Goal: Transaction & Acquisition: Purchase product/service

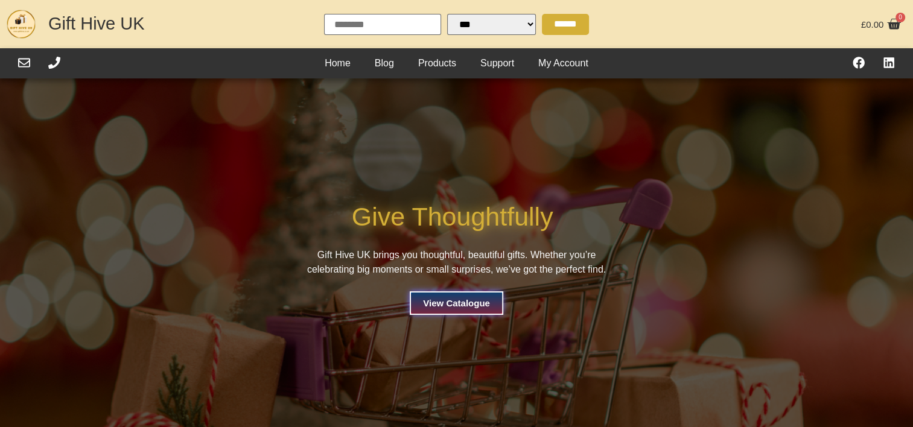
select select "Language Translate Widget"
click at [429, 73] on div "Home Blog Products Support My Account Home Blog Products Support My Account" at bounding box center [456, 63] width 622 height 30
click at [425, 66] on link "Products" at bounding box center [437, 63] width 62 height 18
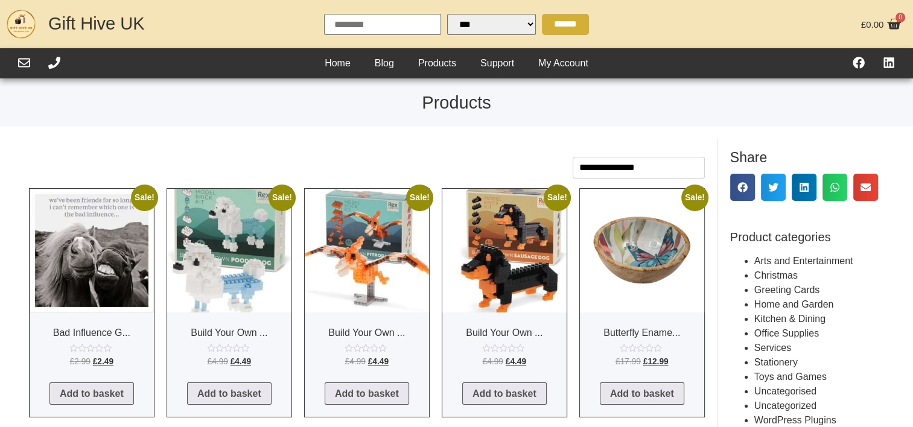
select select "Language Translate Widget"
click at [595, 161] on select "**********" at bounding box center [638, 168] width 132 height 22
select select "****"
click at [572, 157] on select "**********" at bounding box center [638, 168] width 132 height 22
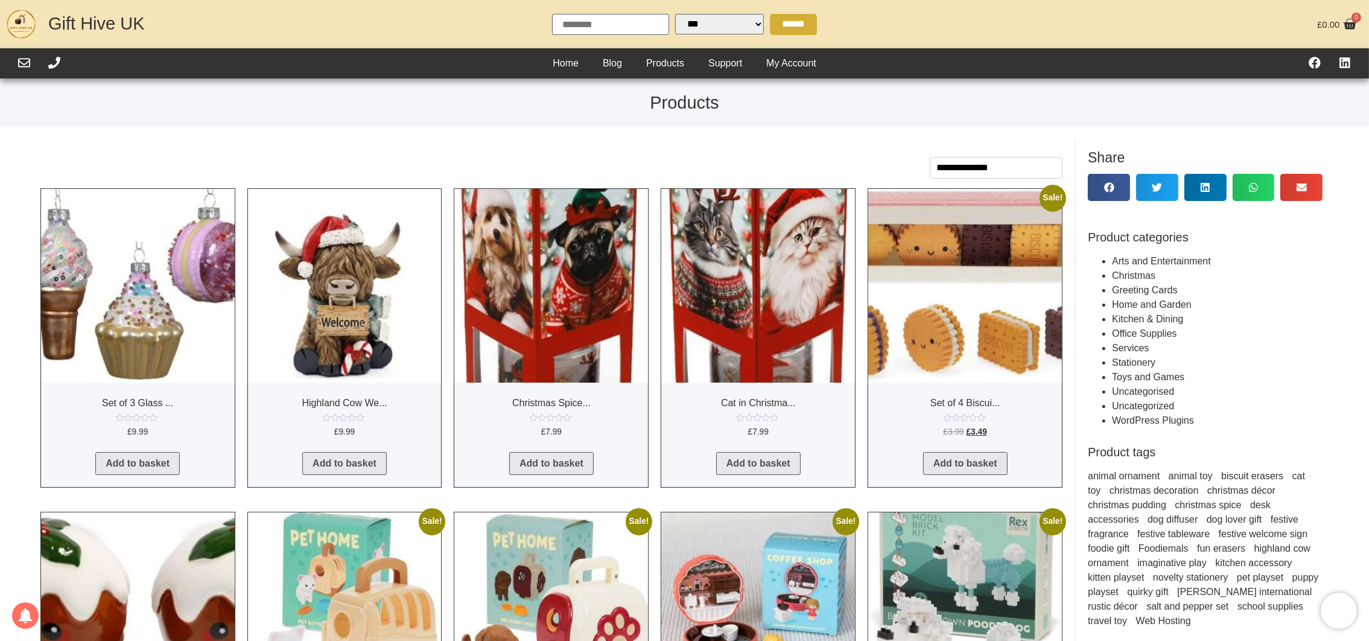
drag, startPoint x: 0, startPoint y: 0, endPoint x: 867, endPoint y: 110, distance: 874.4
click at [867, 110] on h1 "Products" at bounding box center [684, 102] width 1357 height 17
click at [177, 426] on img at bounding box center [138, 609] width 194 height 194
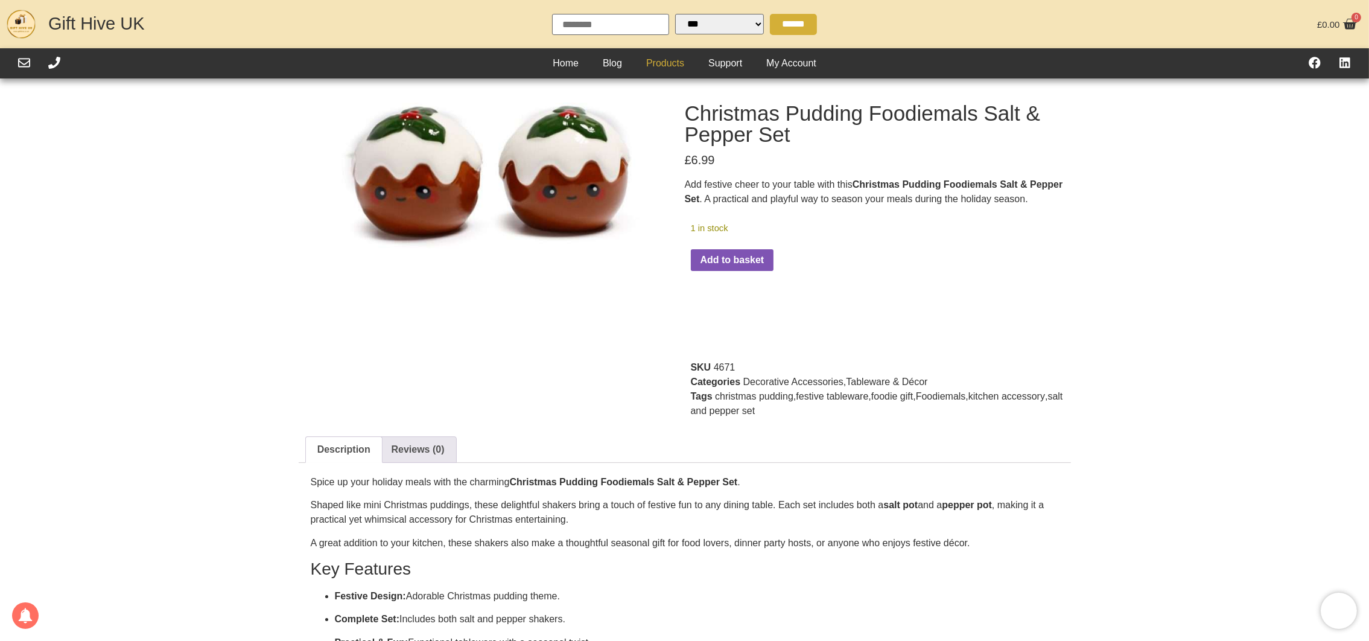
click at [653, 63] on link "Products" at bounding box center [665, 63] width 62 height 18
click at [209, 157] on div "🔍 Christmas Pudding Foodiemals Salt & Pepper Set £ 6.99 Add festive cheer to yo…" at bounding box center [684, 482] width 1369 height 784
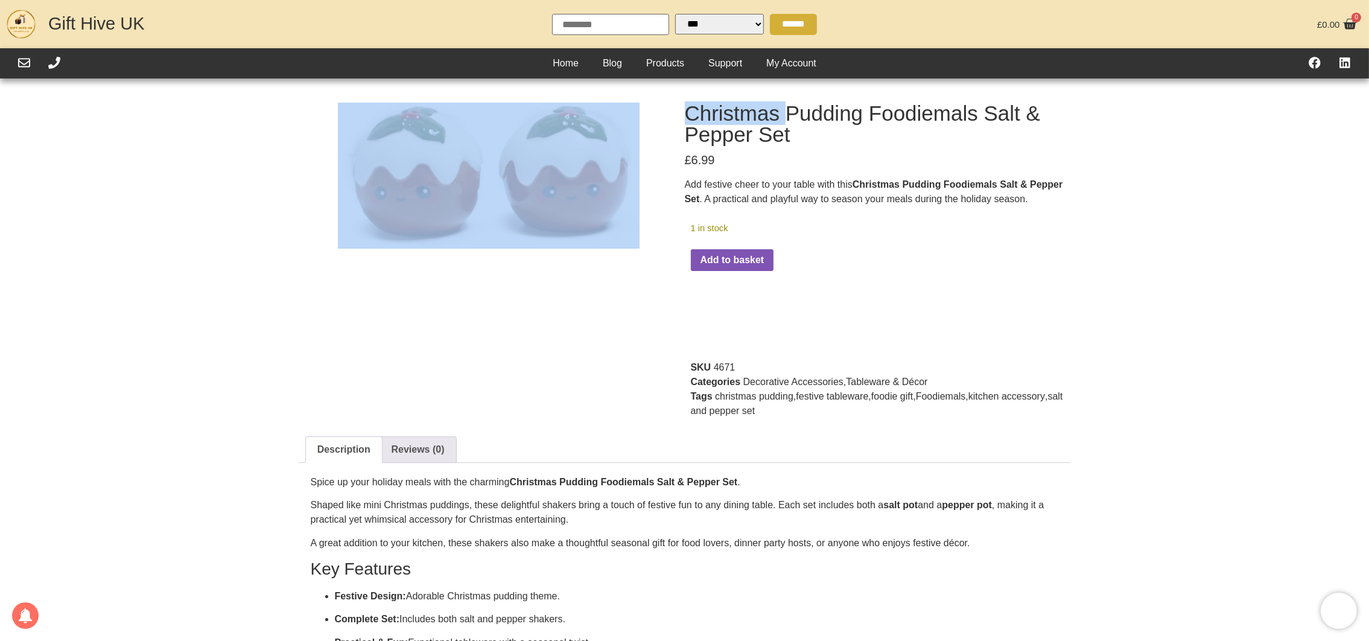
click at [209, 157] on div "🔍 Christmas Pudding Foodiemals Salt & Pepper Set £ 6.99 Add festive cheer to yo…" at bounding box center [684, 482] width 1369 height 784
click at [116, 204] on div "🔍 Christmas Pudding Foodiemals Salt & Pepper Set £ 6.99 Add festive cheer to yo…" at bounding box center [684, 482] width 1369 height 784
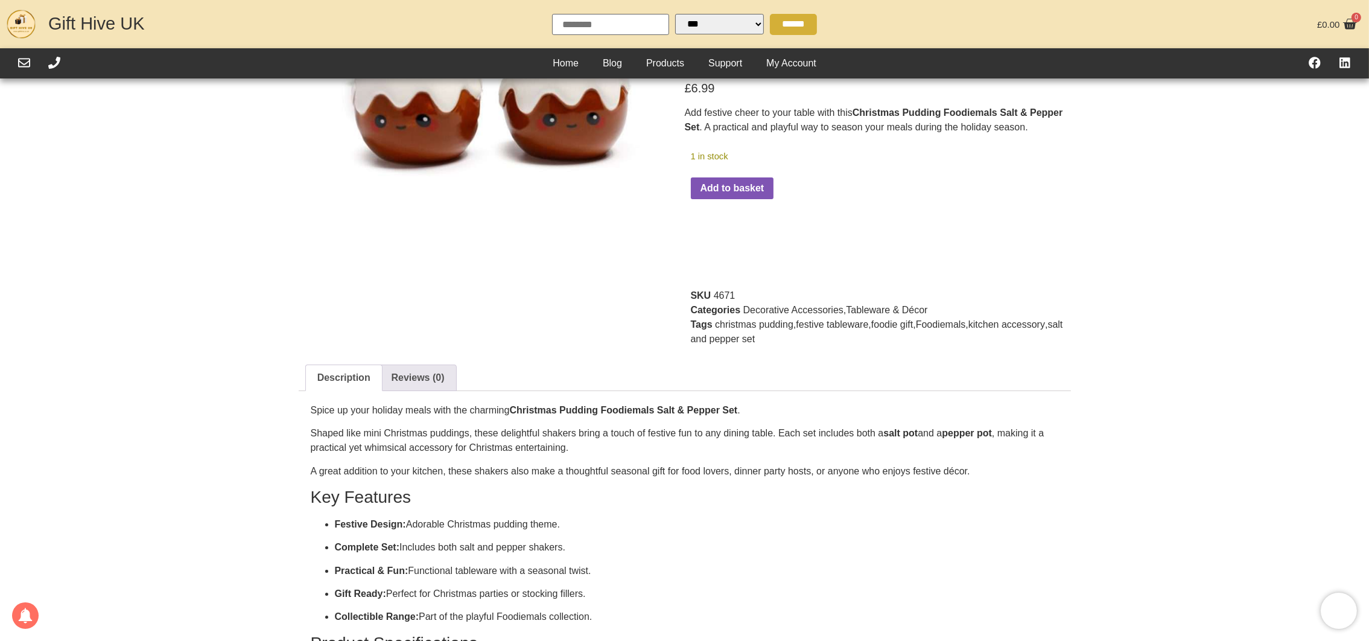
scroll to position [72, 0]
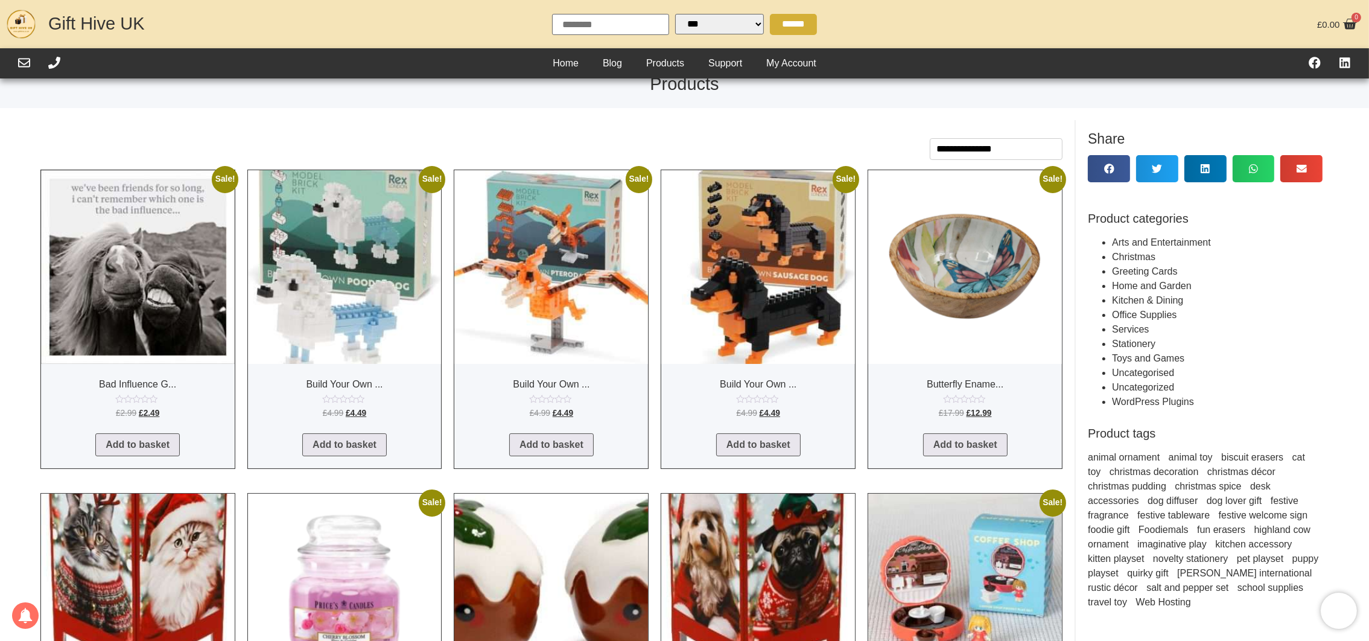
scroll to position [252, 0]
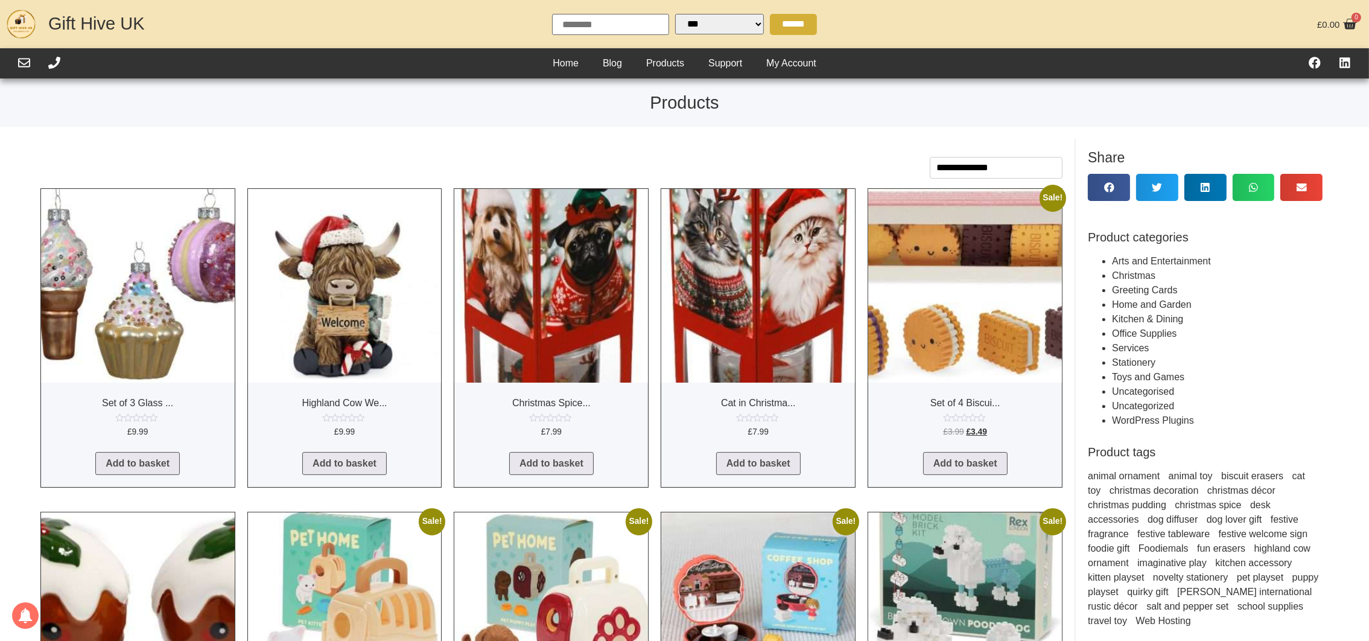
select select "Language Translate Widget"
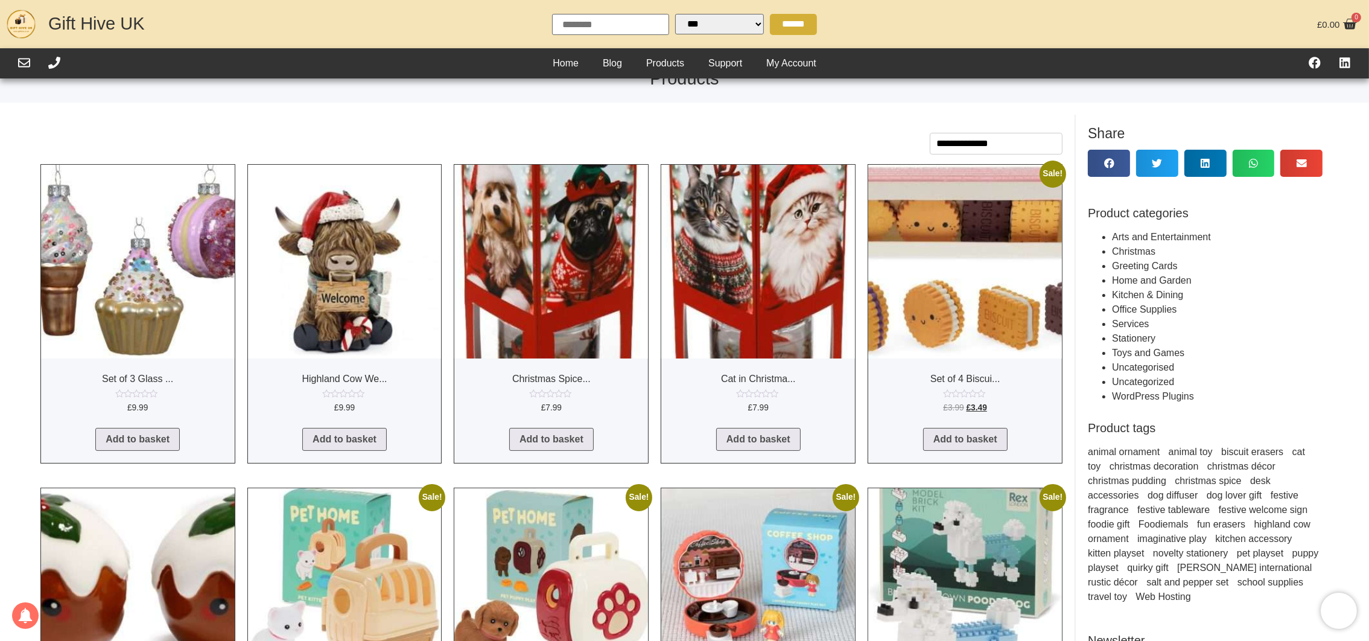
scroll to position [31, 0]
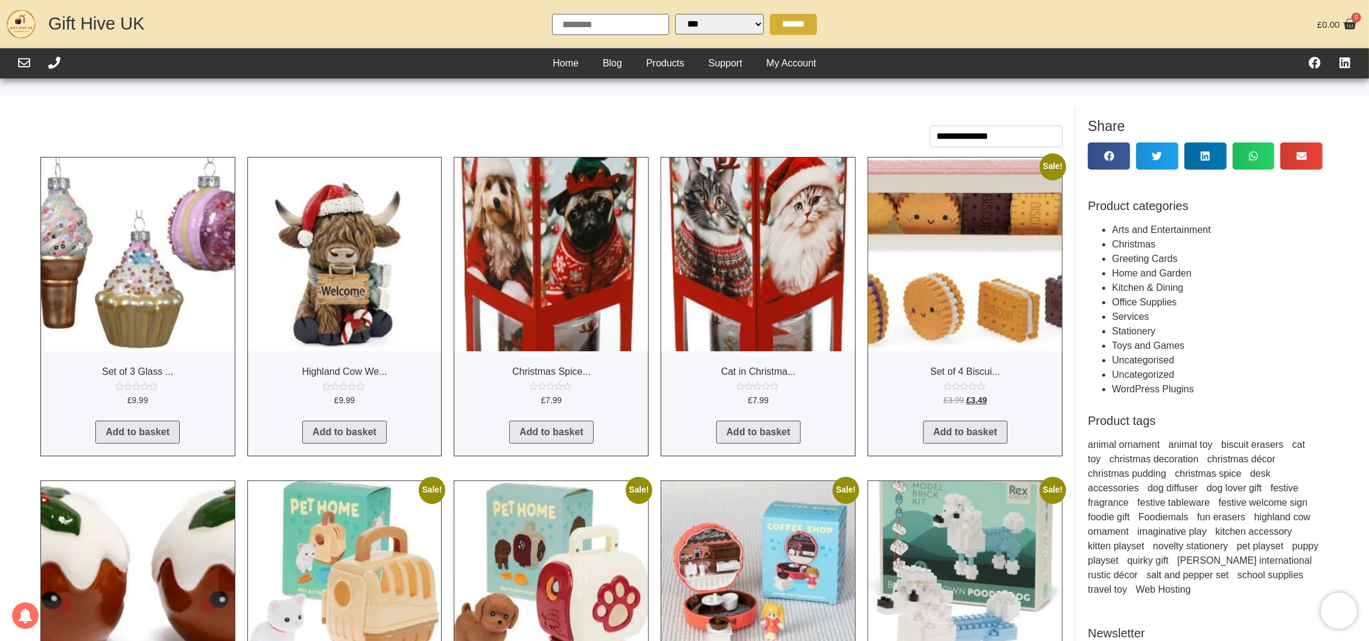
click at [381, 263] on img at bounding box center [345, 254] width 194 height 194
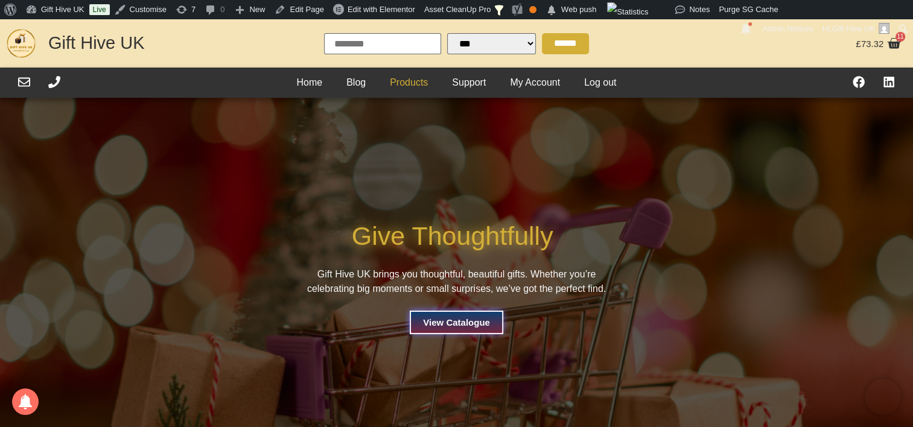
click at [408, 76] on link "Products" at bounding box center [409, 83] width 62 height 18
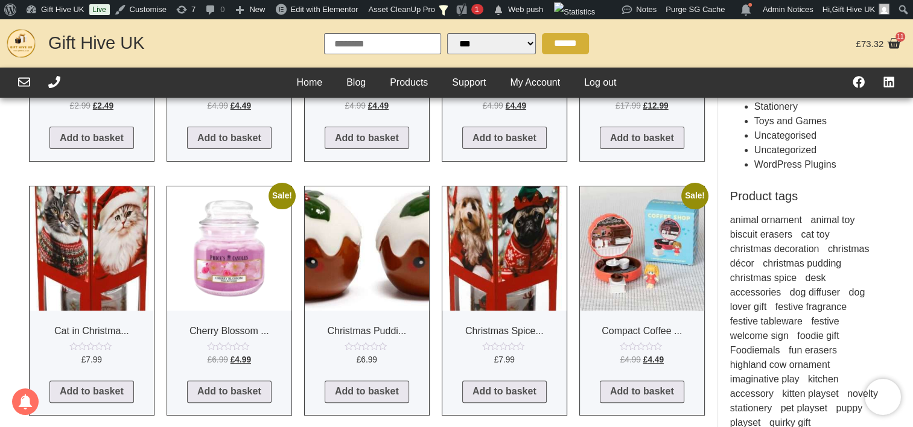
scroll to position [281, 0]
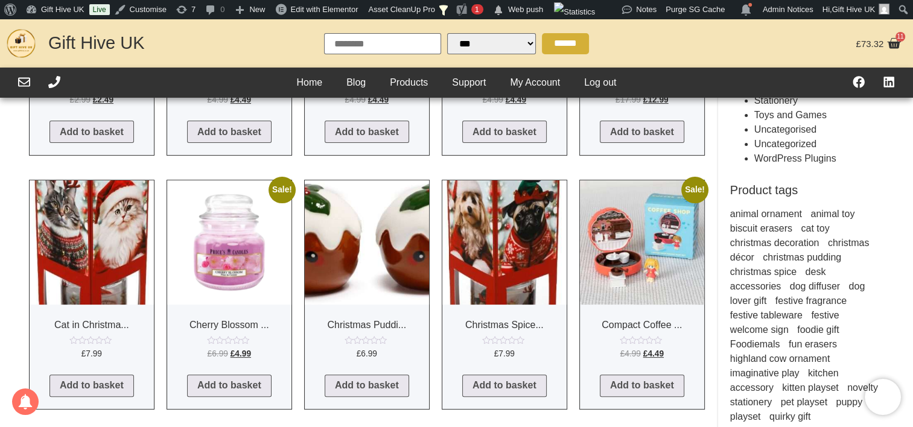
click at [368, 324] on h2 "Christmas Puddi..." at bounding box center [367, 324] width 124 height 21
